Goal: Task Accomplishment & Management: Use online tool/utility

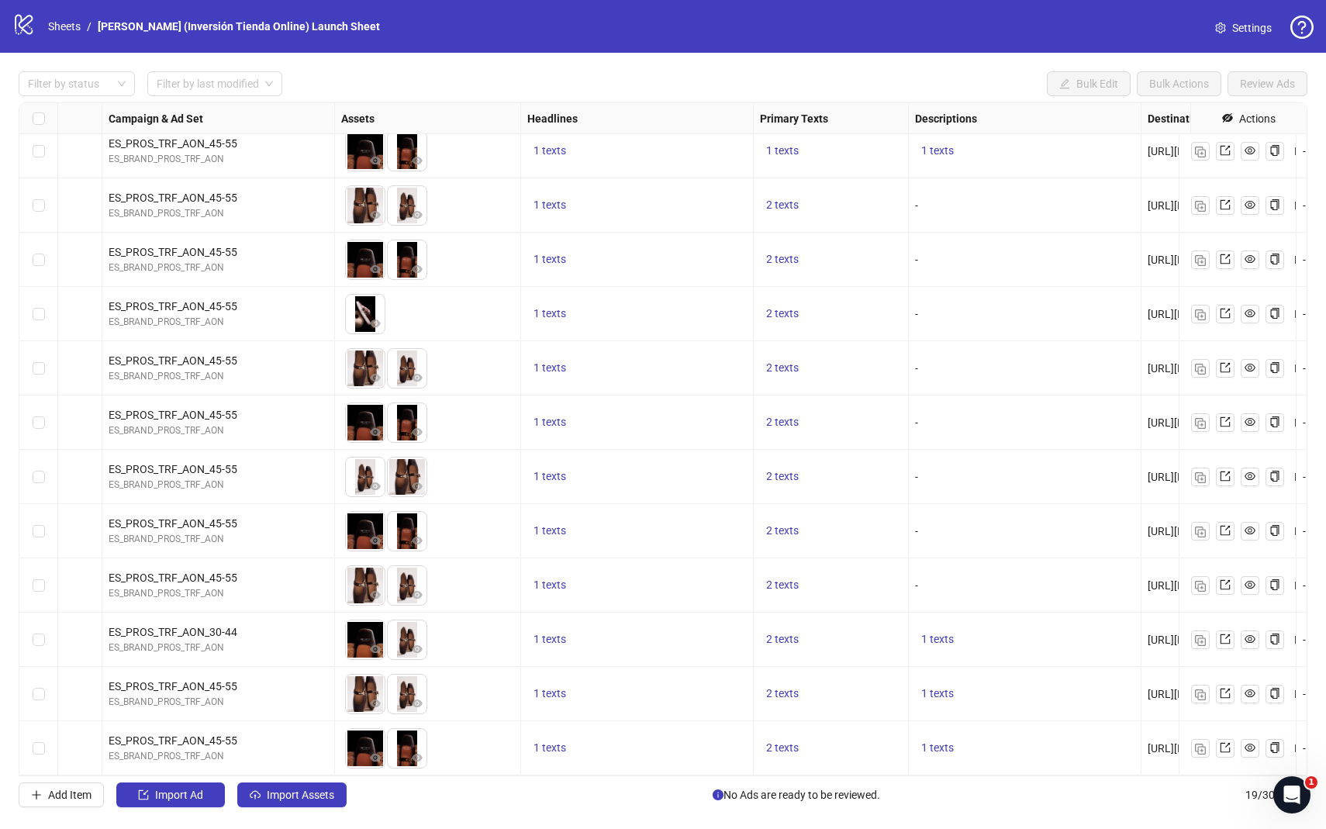
scroll to position [402, 453]
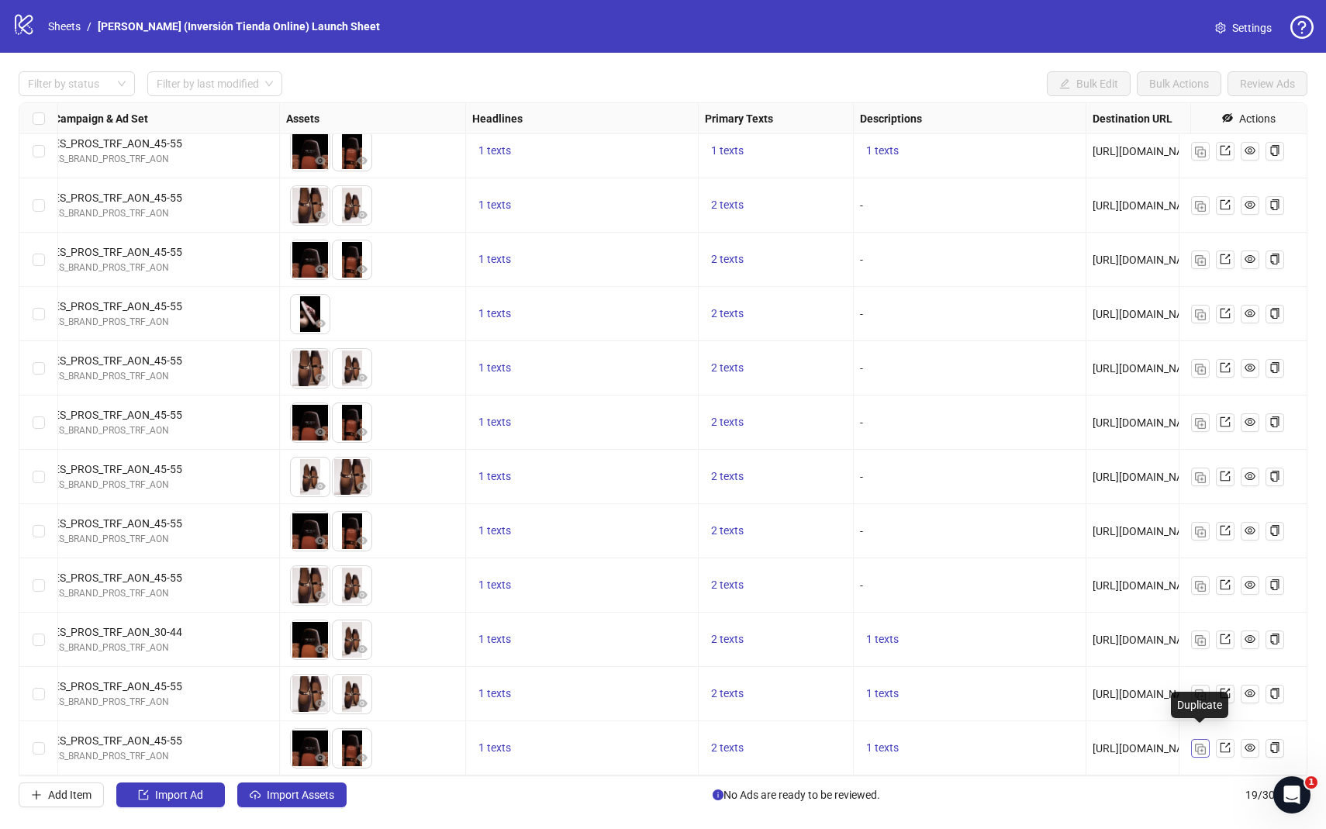
click at [951, 558] on img "button" at bounding box center [1200, 749] width 11 height 11
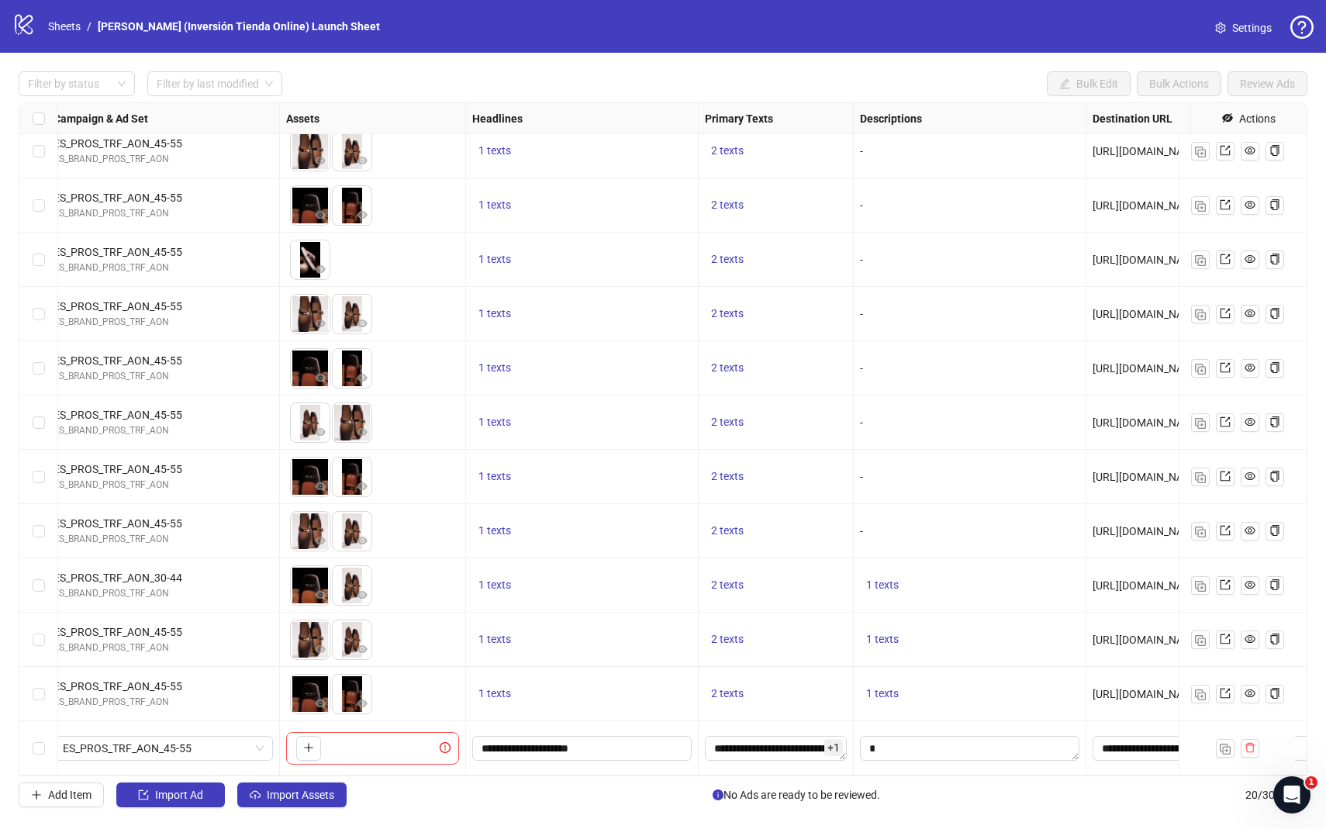
scroll to position [456, 447]
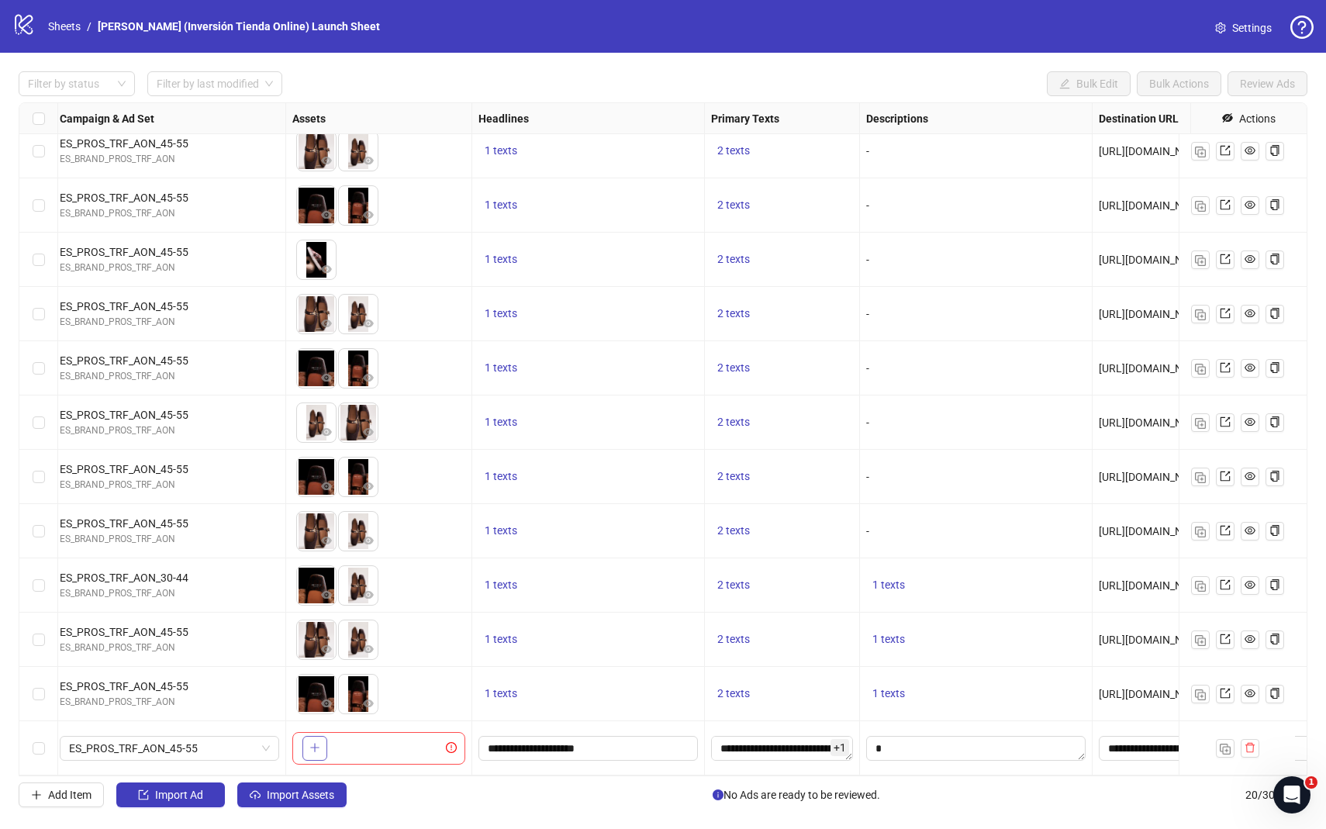
click at [319, 558] on icon "plus" at bounding box center [314, 747] width 11 height 11
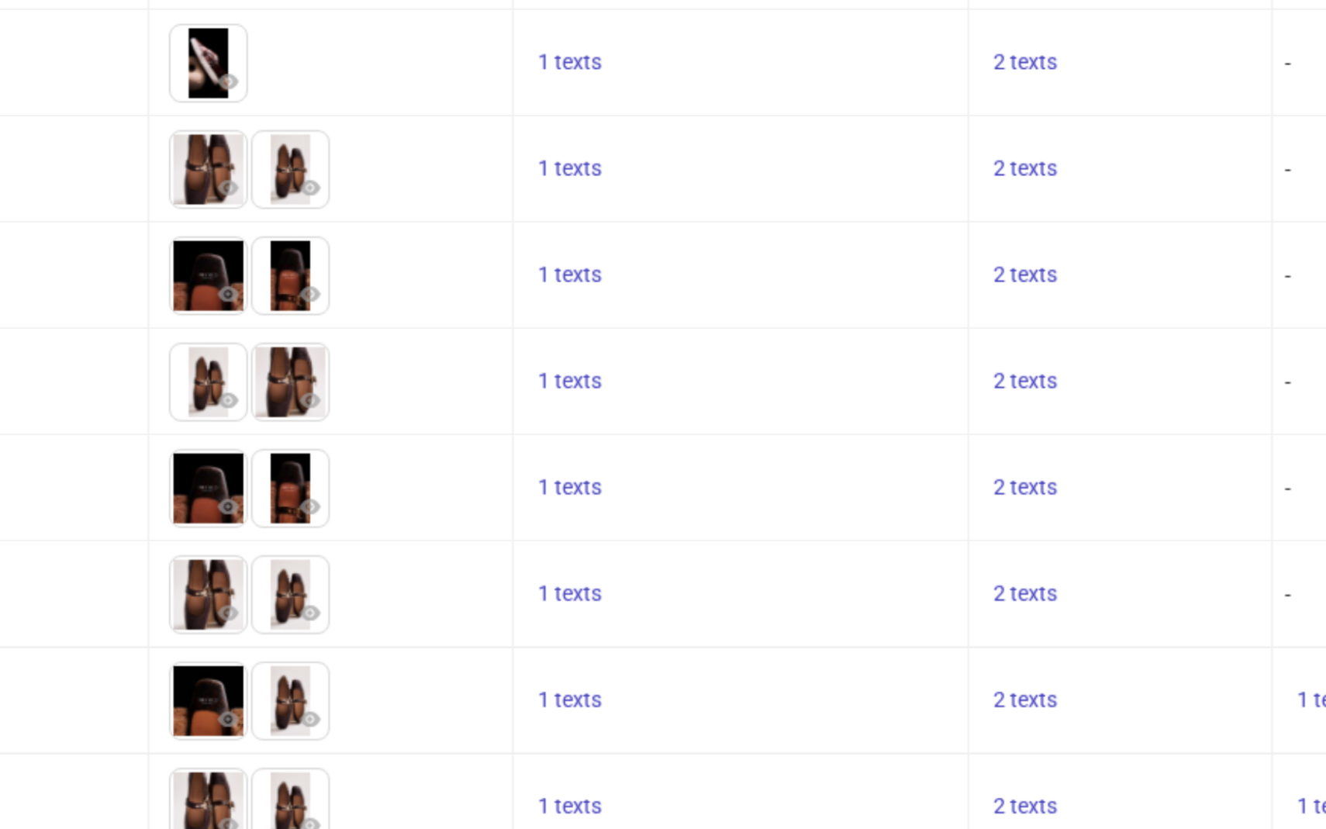
scroll to position [0, 0]
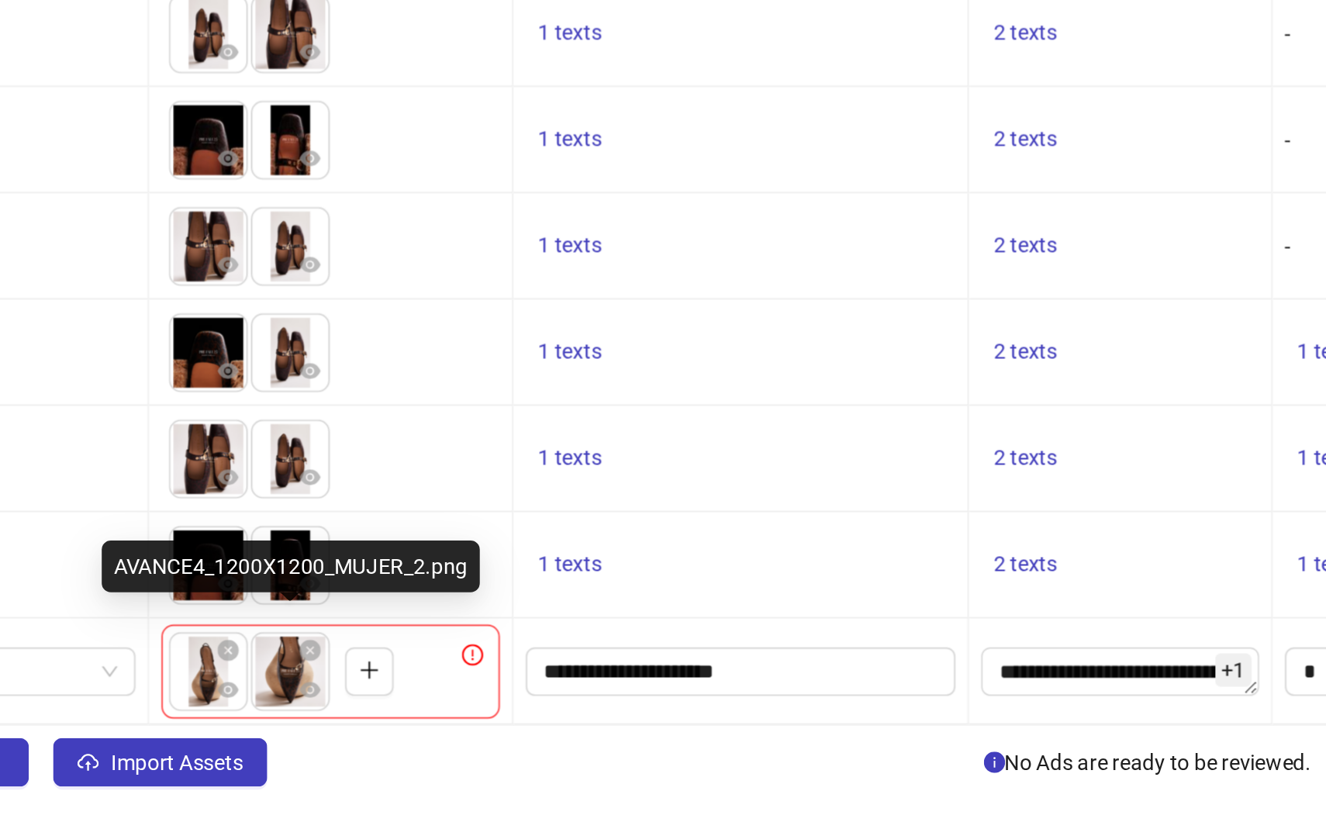
click at [354, 558] on body "logo/logo-mobile Sheets / [PERSON_NAME] (Inversión Tienda Online) Launch Sheet …" at bounding box center [663, 414] width 1326 height 829
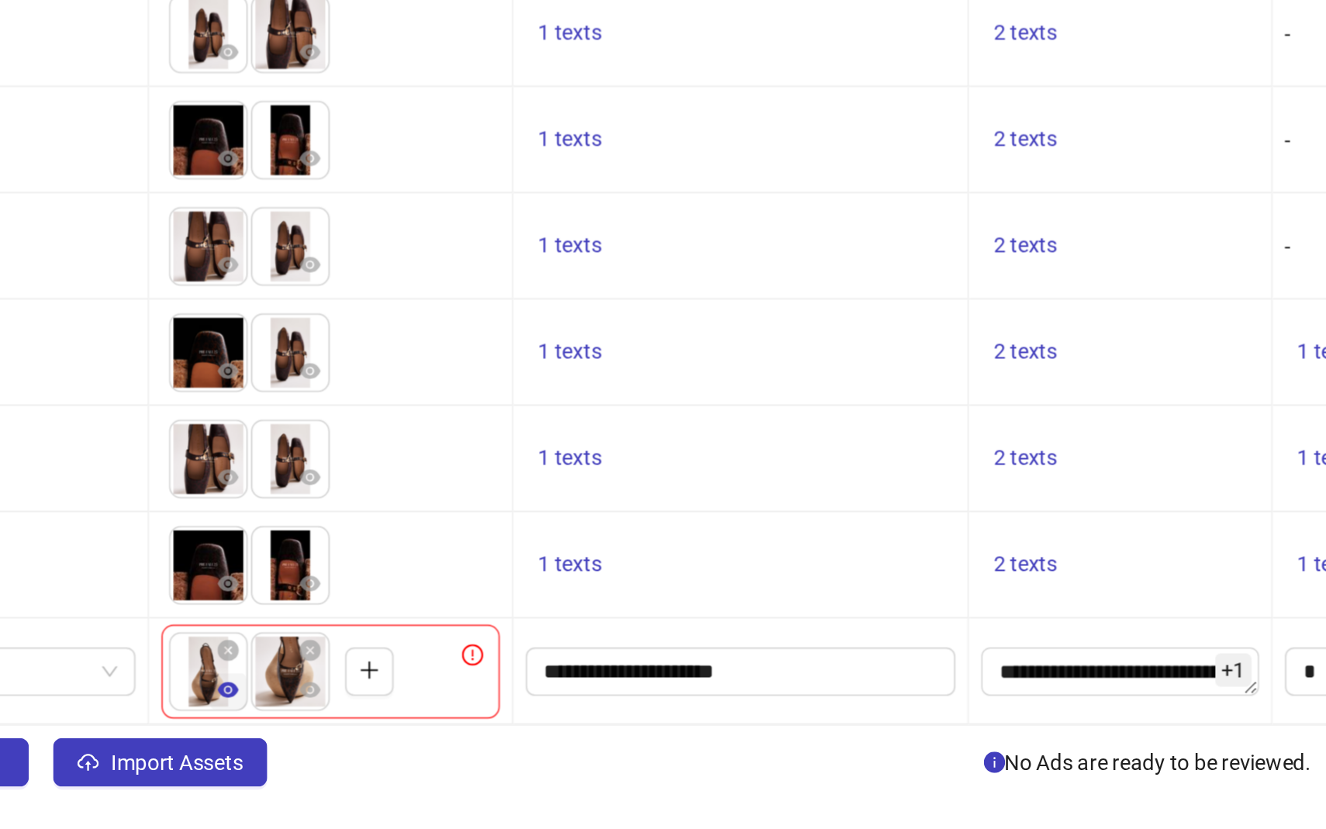
click at [326, 558] on icon "eye" at bounding box center [326, 758] width 11 height 8
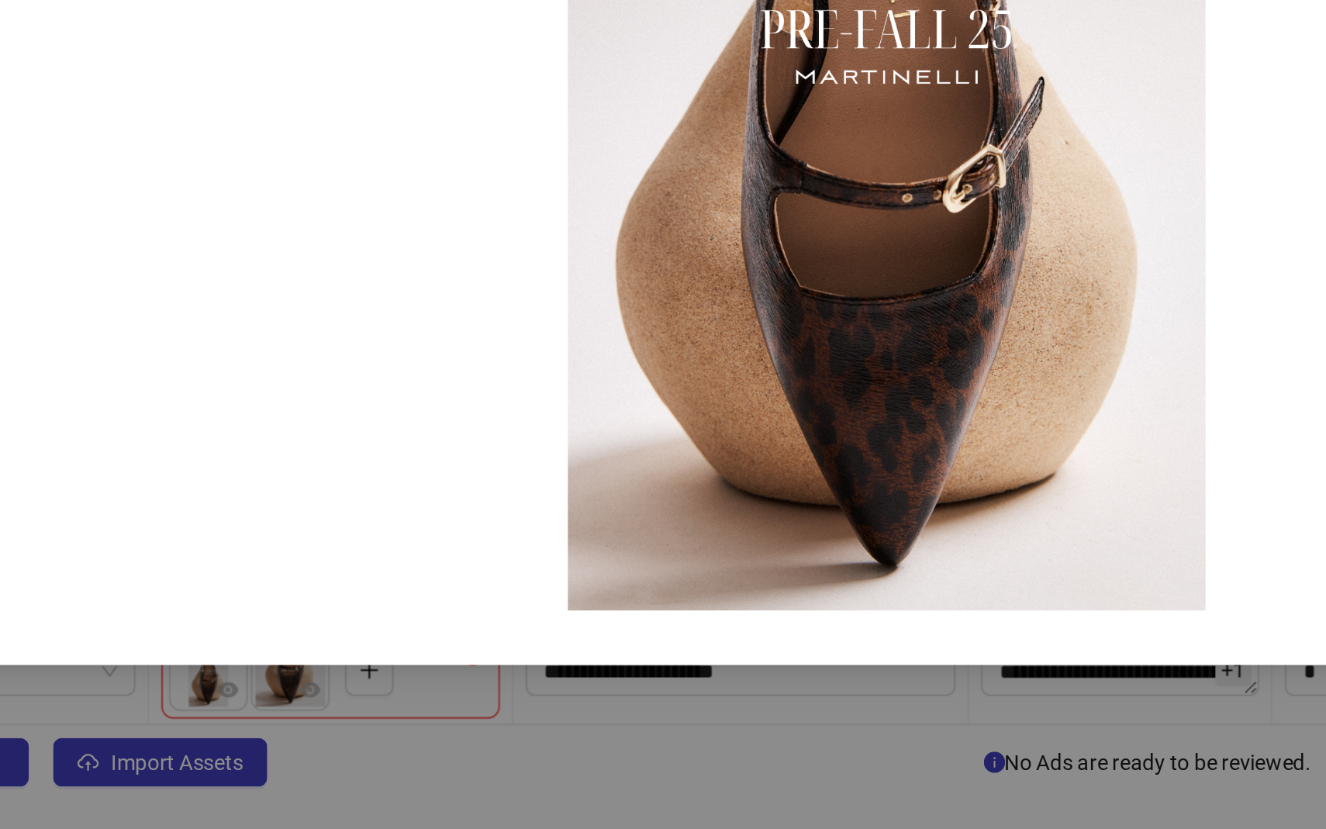
click at [488, 558] on div "AVANCE4_1080X1920_MUJER_2.png ( image )" at bounding box center [663, 414] width 1326 height 829
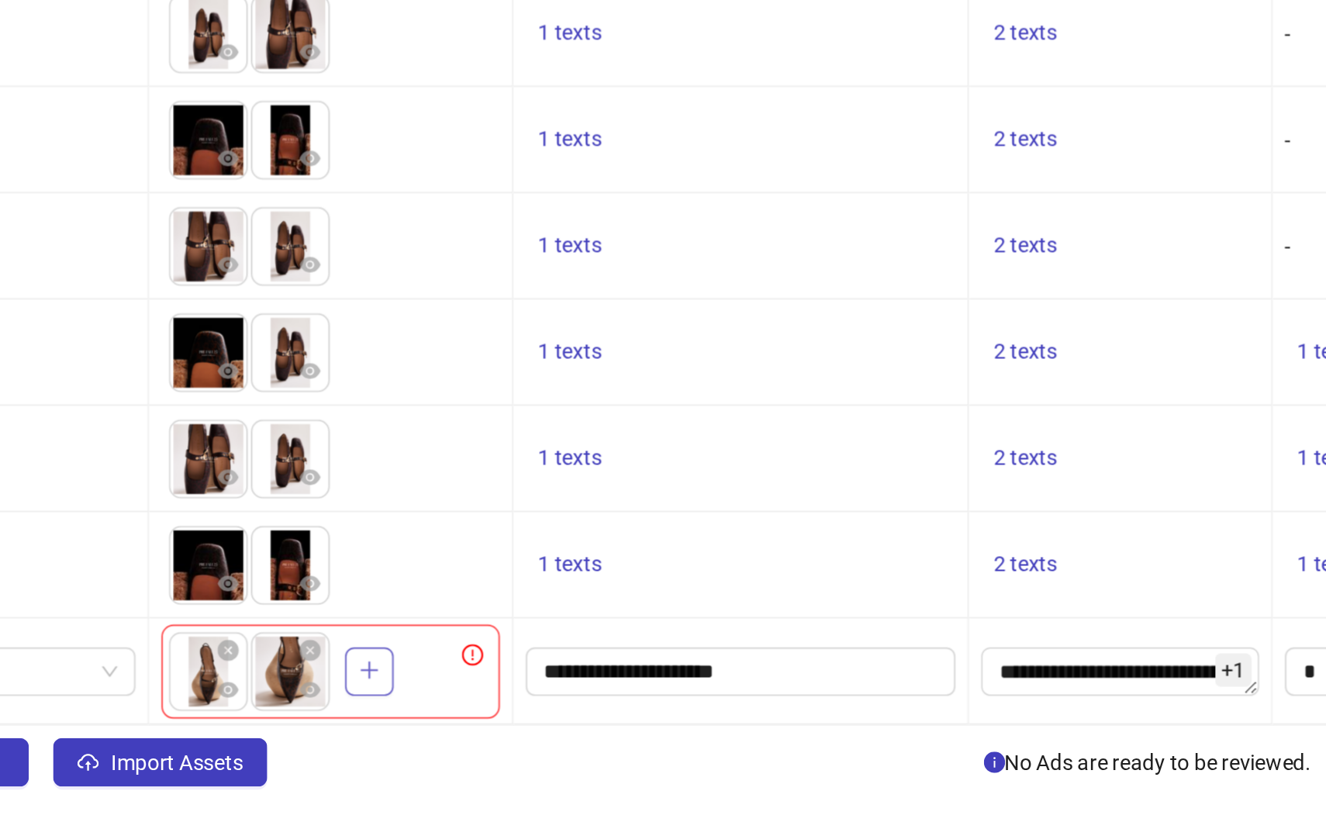
click at [395, 558] on icon "plus" at bounding box center [398, 747] width 11 height 11
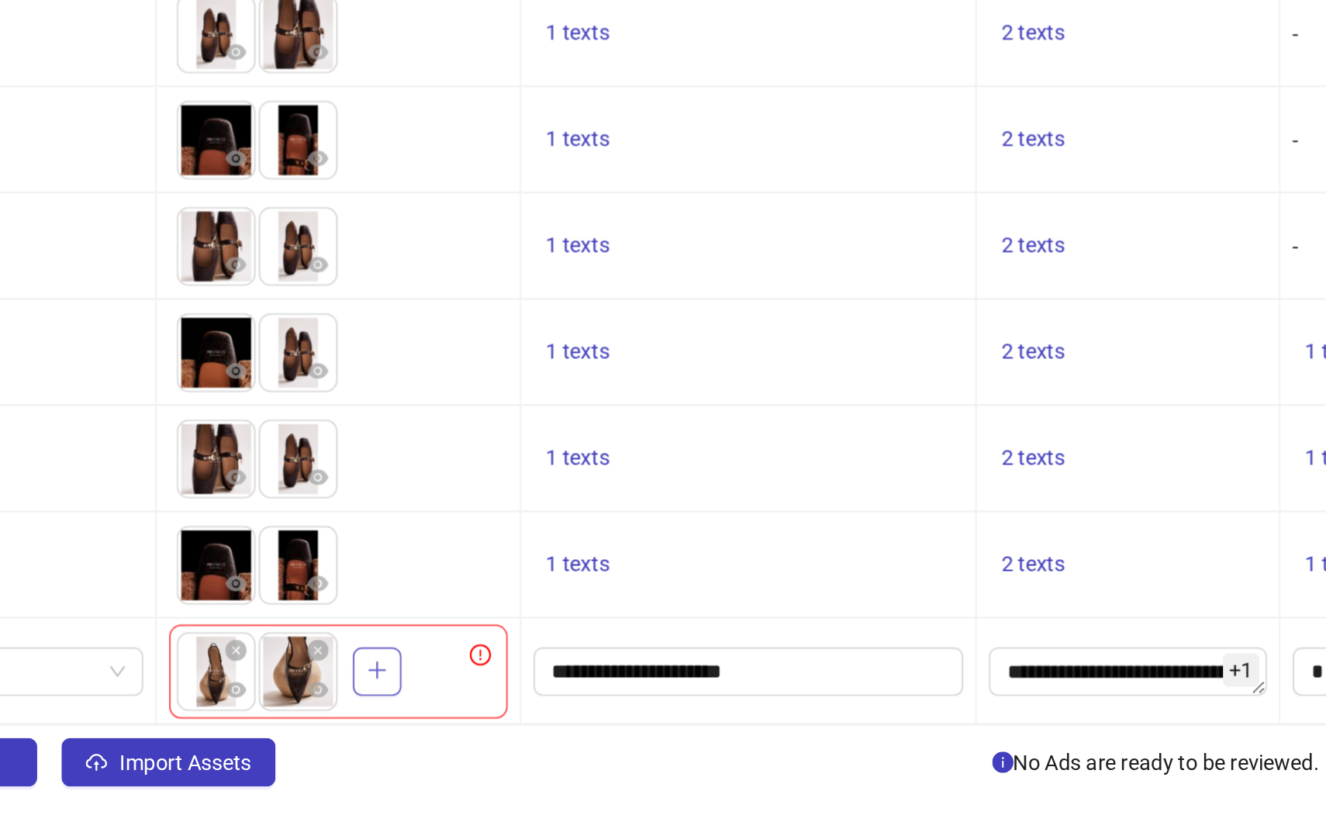
click at [398, 558] on icon "plus" at bounding box center [398, 747] width 11 height 11
click at [326, 558] on icon "close-circle" at bounding box center [326, 737] width 11 height 11
click at [327, 558] on icon "close-circle" at bounding box center [326, 737] width 11 height 11
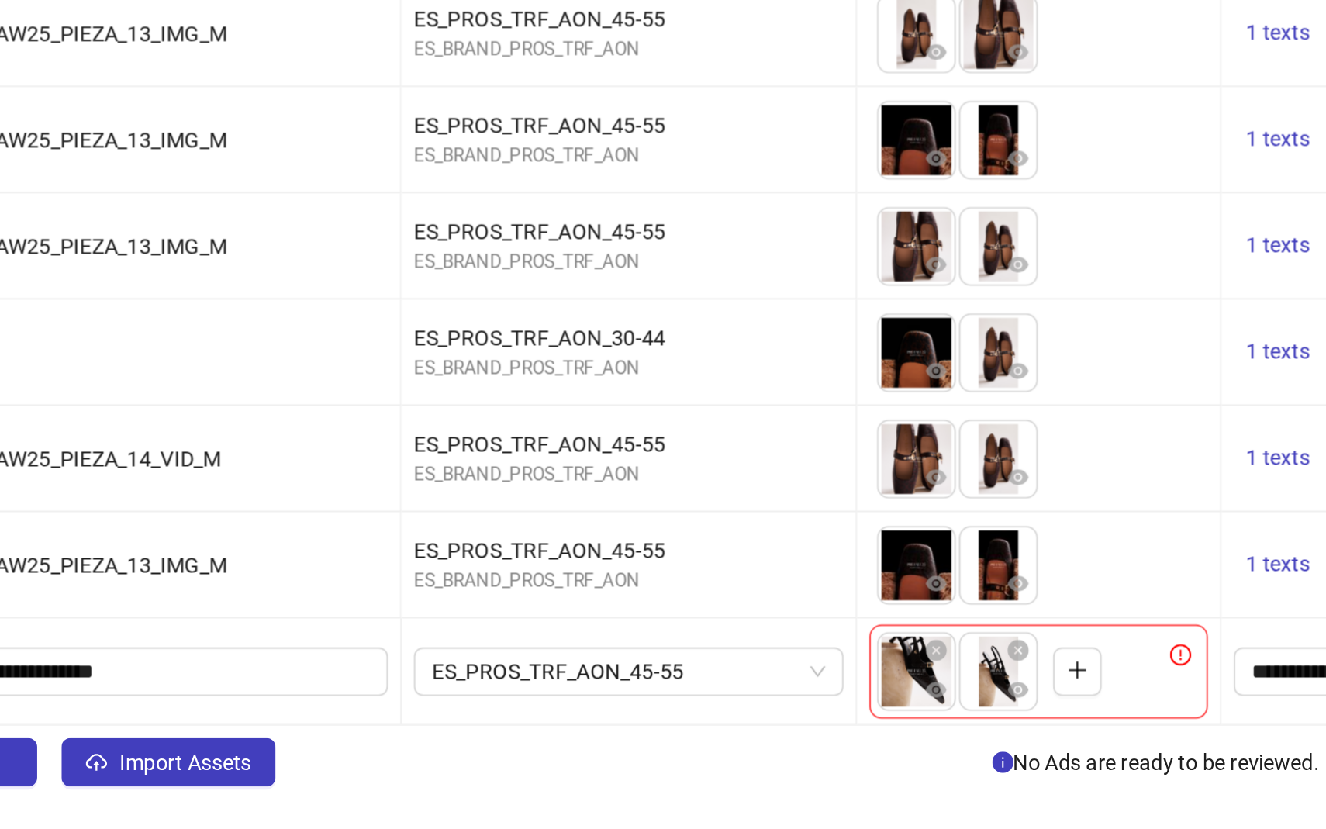
scroll to position [456, 0]
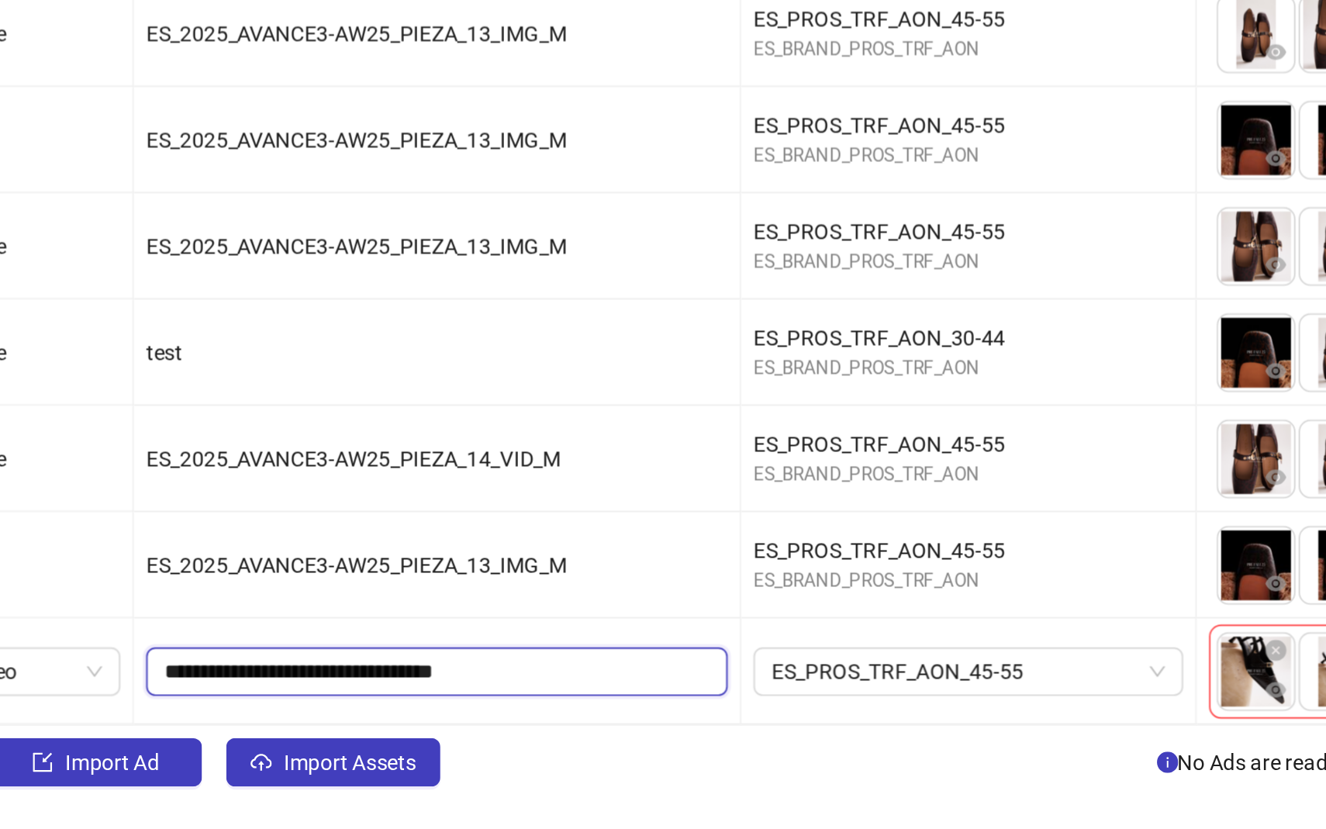
click at [381, 558] on input "**********" at bounding box center [343, 748] width 275 height 17
type input "**********"
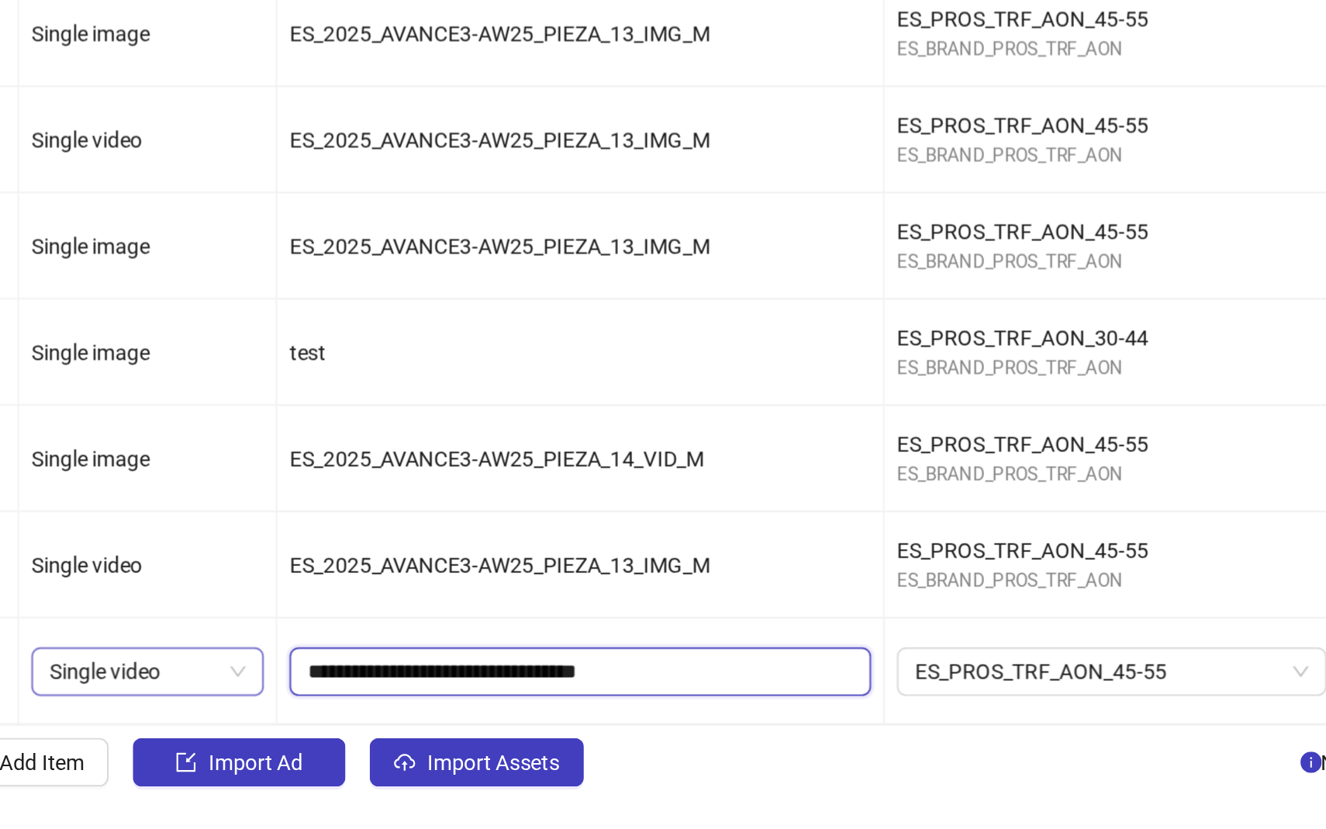
scroll to position [0, 0]
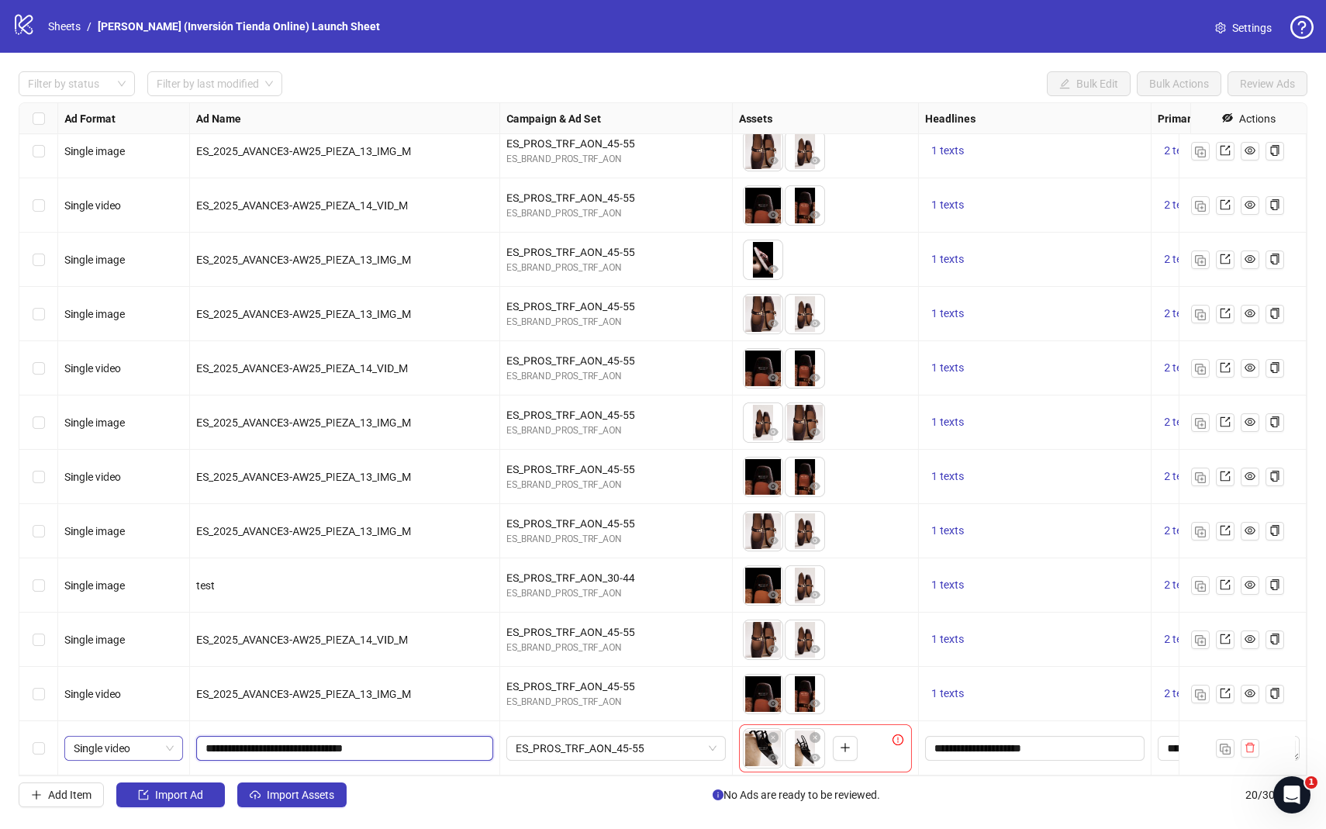
click at [143, 558] on span "Single video" at bounding box center [124, 748] width 100 height 23
click at [134, 558] on div "Single image" at bounding box center [124, 581] width 94 height 17
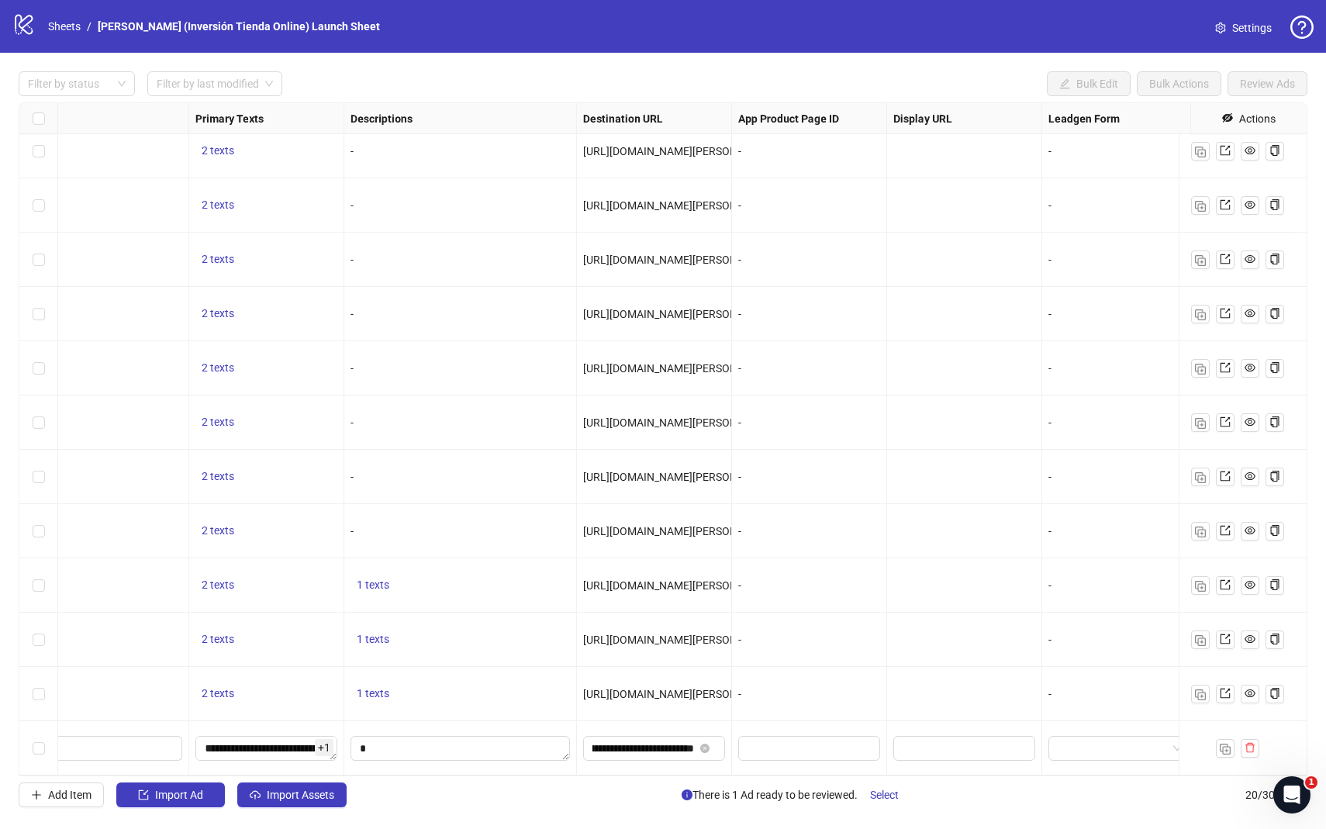
scroll to position [456, 1260]
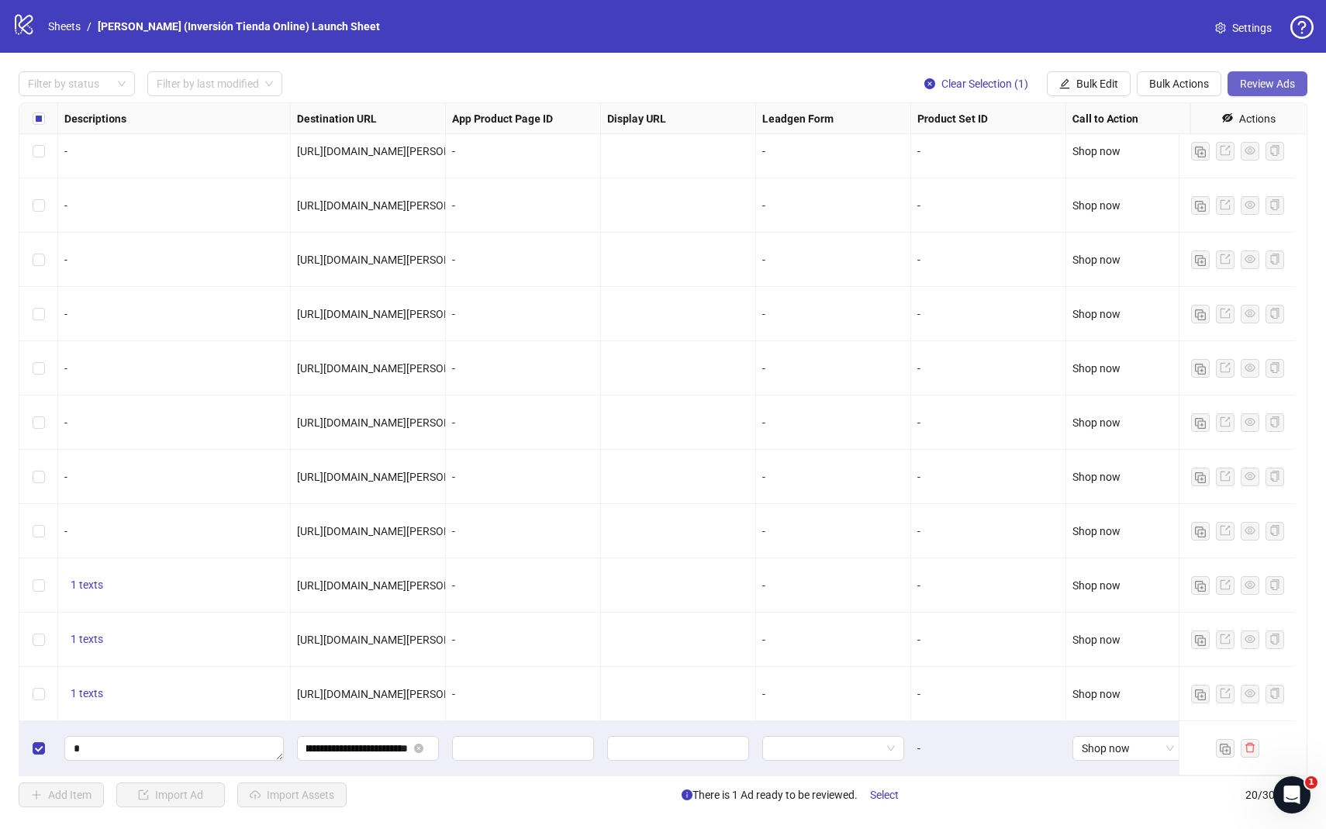
click at [951, 81] on span "Review Ads" at bounding box center [1267, 84] width 55 height 12
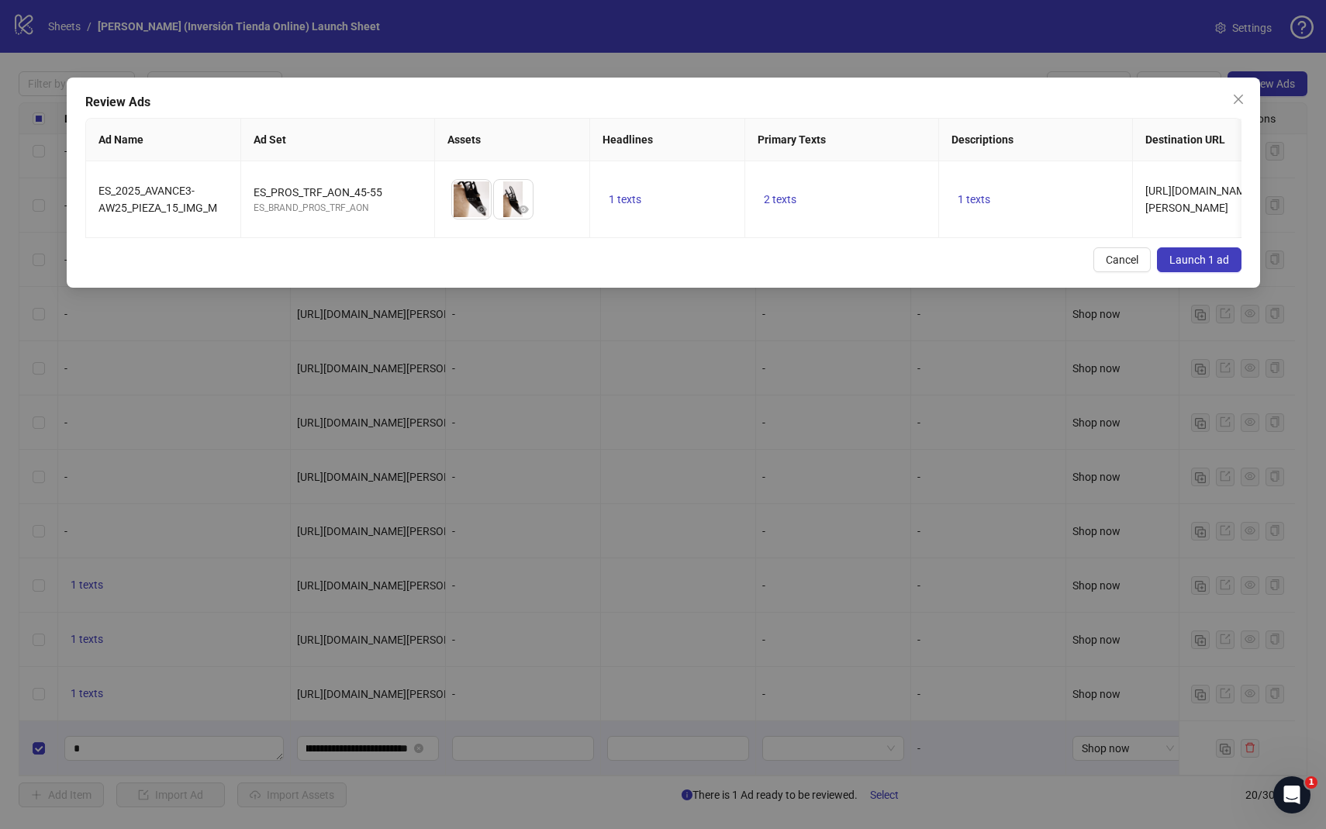
click at [951, 266] on span "Launch 1 ad" at bounding box center [1200, 260] width 60 height 12
